Goal: Entertainment & Leisure: Consume media (video, audio)

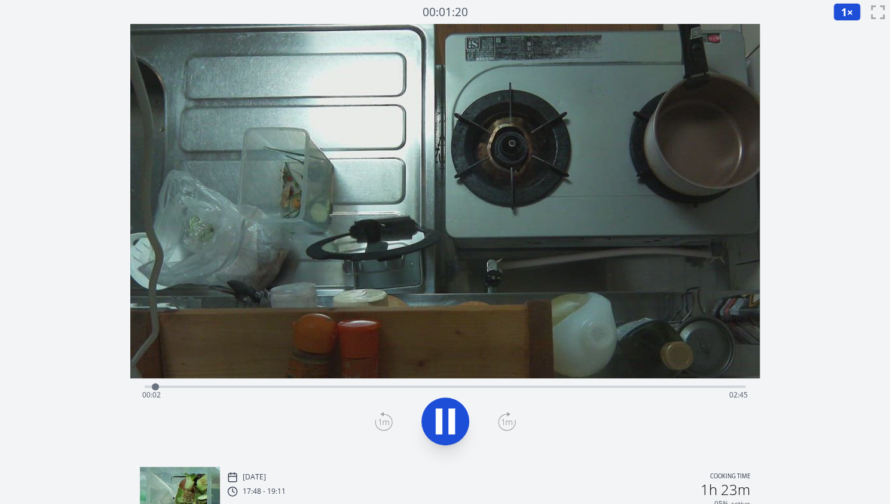
click at [844, 11] on span "1" at bounding box center [844, 12] width 6 height 14
click at [839, 110] on li "2×" at bounding box center [850, 105] width 33 height 19
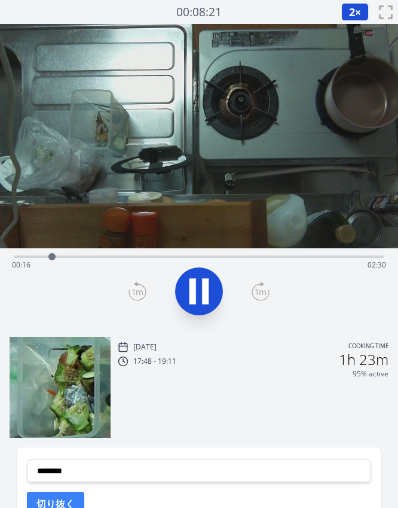
click at [185, 257] on div "Time elapsed: 00:16 Time remaining: 02:30" at bounding box center [199, 264] width 374 height 19
click at [227, 254] on div "Time elapsed: 01:18 Time remaining: 01:28" at bounding box center [199, 255] width 370 height 14
click at [260, 255] on div "Time elapsed: 01:36 Time remaining: 01:10" at bounding box center [199, 264] width 374 height 19
click at [282, 255] on div "Time elapsed: 01:53 Time remaining: 00:54" at bounding box center [199, 264] width 374 height 19
click at [194, 295] on icon at bounding box center [193, 291] width 7 height 26
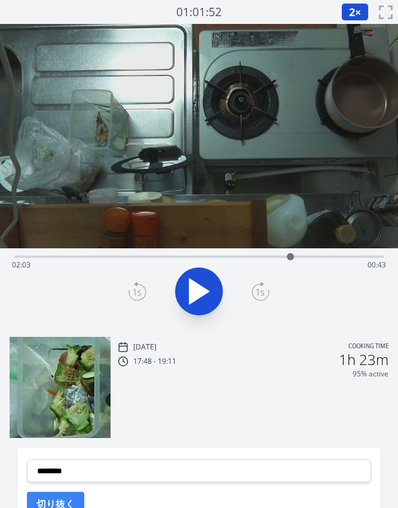
click at [291, 257] on div at bounding box center [290, 256] width 7 height 7
click at [298, 257] on div at bounding box center [291, 257] width 18 height 18
click at [303, 255] on div at bounding box center [298, 257] width 18 height 18
click at [324, 253] on div "Time elapsed: 02:09 Time remaining: 00:37" at bounding box center [199, 255] width 370 height 14
click at [216, 259] on div "Time elapsed: 02:19 Time remaining: 00:27" at bounding box center [199, 264] width 374 height 19
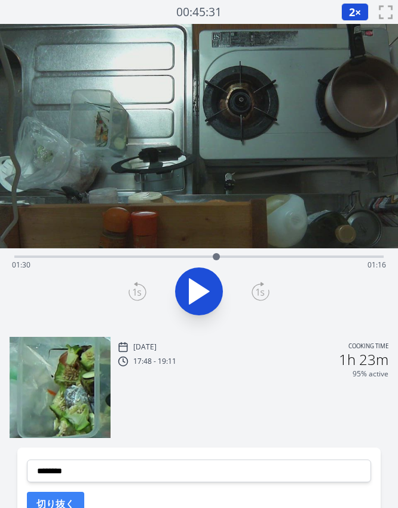
click at [271, 255] on div "Time elapsed: 01:30 Time remaining: 01:16" at bounding box center [199, 264] width 374 height 19
click at [266, 257] on div at bounding box center [271, 257] width 18 height 18
click at [260, 257] on div at bounding box center [266, 257] width 18 height 18
click at [256, 257] on div at bounding box center [260, 257] width 18 height 18
click at [249, 256] on div at bounding box center [256, 257] width 18 height 18
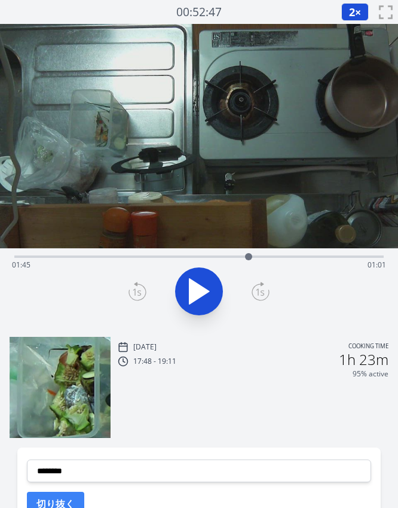
click at [243, 255] on div at bounding box center [249, 257] width 18 height 18
click at [248, 255] on div at bounding box center [243, 257] width 18 height 18
click at [283, 255] on div "Time elapsed: 01:45 Time remaining: 01:02" at bounding box center [199, 264] width 374 height 19
click at [266, 255] on div "Time elapsed: 02:00 Time remaining: 00:46" at bounding box center [199, 264] width 374 height 19
click at [368, 259] on div "Time elapsed: 01:53 Time remaining: 00:54" at bounding box center [199, 264] width 374 height 19
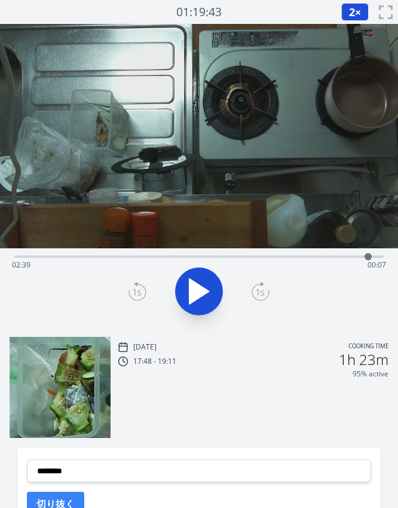
click at [377, 256] on div at bounding box center [368, 257] width 18 height 18
click at [379, 257] on div at bounding box center [376, 256] width 7 height 7
click at [355, 256] on div "Time elapsed: 02:44 Time remaining: 00:03" at bounding box center [199, 264] width 374 height 19
click at [318, 255] on div "Time elapsed: 02:33 Time remaining: 00:13" at bounding box center [199, 264] width 374 height 19
click at [341, 256] on div "Time elapsed: 02:16 Time remaining: 00:30" at bounding box center [199, 264] width 374 height 19
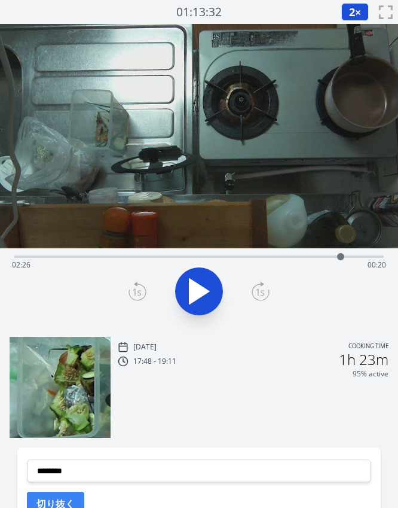
click at [349, 256] on div at bounding box center [341, 257] width 18 height 18
click at [346, 255] on div at bounding box center [349, 256] width 7 height 7
click at [322, 255] on div "Time elapsed: 02:29 Time remaining: 00:17" at bounding box center [199, 264] width 374 height 19
click at [312, 254] on div "Time elapsed: 02:18 Time remaining: 00:28" at bounding box center [199, 255] width 370 height 14
click at [297, 254] on div "Time elapsed: 02:13 Time remaining: 00:33" at bounding box center [199, 255] width 370 height 14
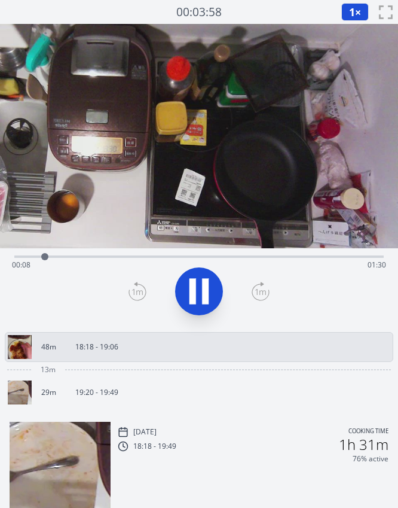
click at [146, 261] on div "Time elapsed: 00:08 Time remaining: 01:30" at bounding box center [199, 264] width 374 height 19
click at [126, 259] on div "Time elapsed: 00:35 Time remaining: 01:02" at bounding box center [199, 264] width 374 height 19
click at [133, 254] on div "Time elapsed: 00:41 Time remaining: 00:57" at bounding box center [199, 255] width 370 height 14
click at [120, 256] on div "Time elapsed: 00:32 Time remaining: 01:06" at bounding box center [199, 264] width 374 height 19
click at [199, 276] on icon at bounding box center [198, 290] width 33 height 33
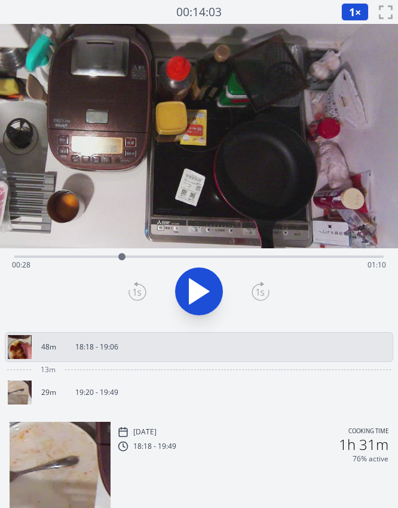
click at [89, 254] on div "Time elapsed: 00:28 Time remaining: 01:10" at bounding box center [199, 255] width 370 height 14
click at [95, 255] on div at bounding box center [89, 257] width 18 height 18
